Goal: Transaction & Acquisition: Book appointment/travel/reservation

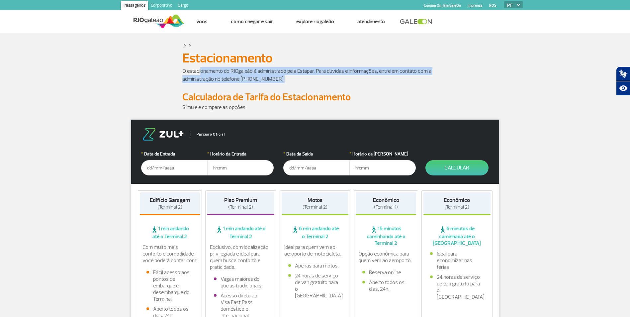
drag, startPoint x: 201, startPoint y: 72, endPoint x: 334, endPoint y: 77, distance: 132.9
click at [334, 77] on p "O estacionamento do RIOgaleão é administrado pela Estapar. Para dúvidas e infor…" at bounding box center [315, 75] width 266 height 16
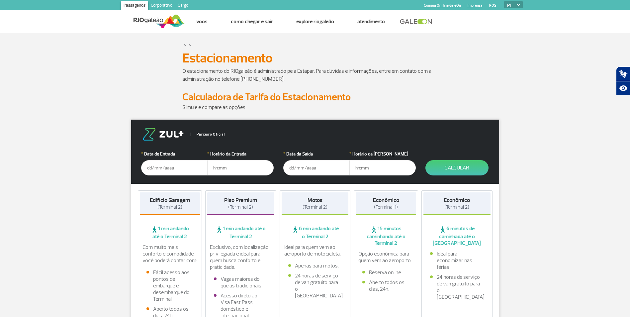
drag, startPoint x: 334, startPoint y: 77, endPoint x: 320, endPoint y: 84, distance: 15.0
click at [320, 84] on p at bounding box center [315, 87] width 266 height 8
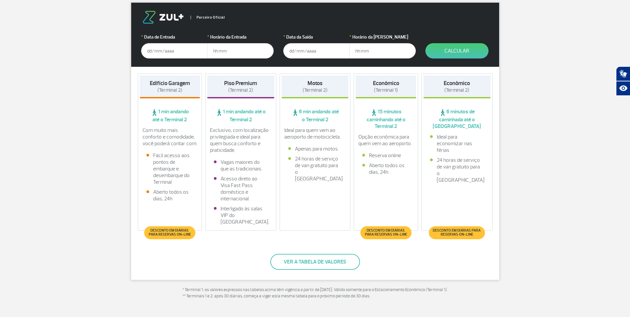
scroll to position [66, 0]
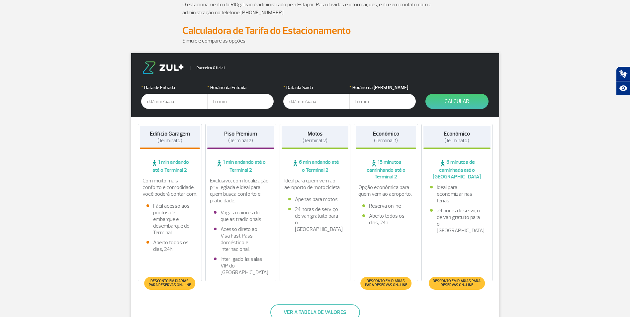
click at [165, 104] on input "text" at bounding box center [174, 101] width 66 height 15
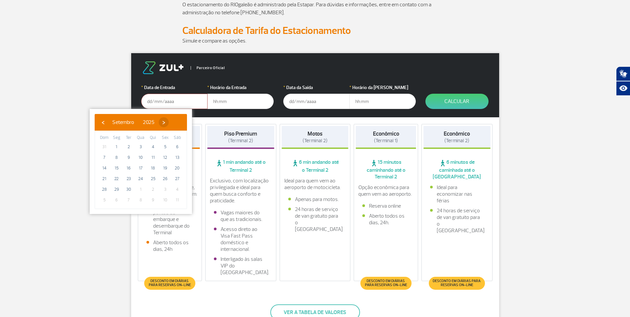
click at [169, 121] on span "›" at bounding box center [164, 122] width 10 height 10
click at [165, 121] on span "›" at bounding box center [160, 122] width 10 height 10
click at [117, 157] on span "3" at bounding box center [116, 157] width 11 height 11
type input "[DATE]"
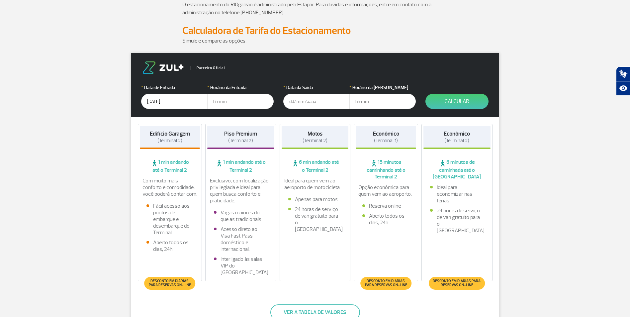
click at [229, 102] on input "text" at bounding box center [240, 101] width 66 height 15
type input "07:00"
click at [309, 103] on input "text" at bounding box center [316, 101] width 66 height 15
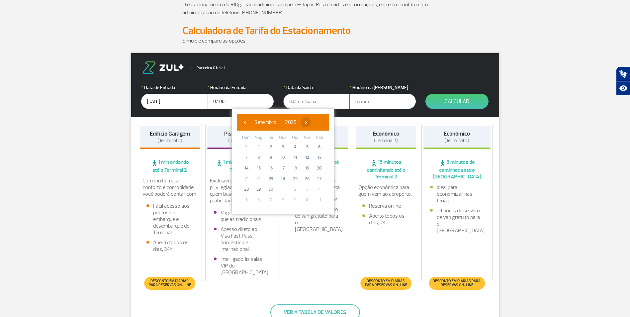
click at [311, 122] on span "›" at bounding box center [306, 122] width 10 height 10
click at [307, 122] on span "›" at bounding box center [302, 122] width 10 height 10
click at [280, 168] on span "12" at bounding box center [283, 168] width 11 height 11
type input "[DATE]"
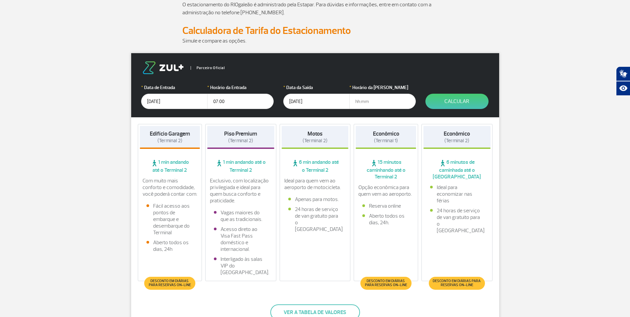
click at [364, 104] on input "text" at bounding box center [382, 101] width 66 height 15
type input "21:00"
click at [471, 101] on button "Calcular" at bounding box center [456, 101] width 63 height 15
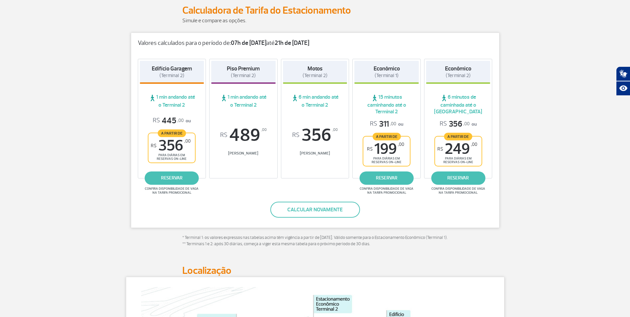
scroll to position [100, 0]
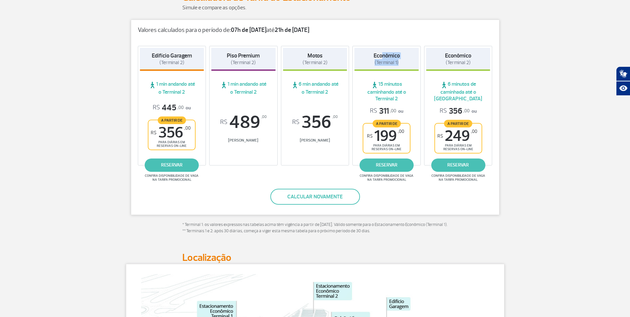
drag, startPoint x: 383, startPoint y: 55, endPoint x: 397, endPoint y: 65, distance: 16.9
click at [397, 65] on h4 "Econômico (Terminal 1)" at bounding box center [386, 59] width 26 height 14
click at [382, 167] on link "reservar" at bounding box center [386, 164] width 54 height 13
